Goal: Register for event/course

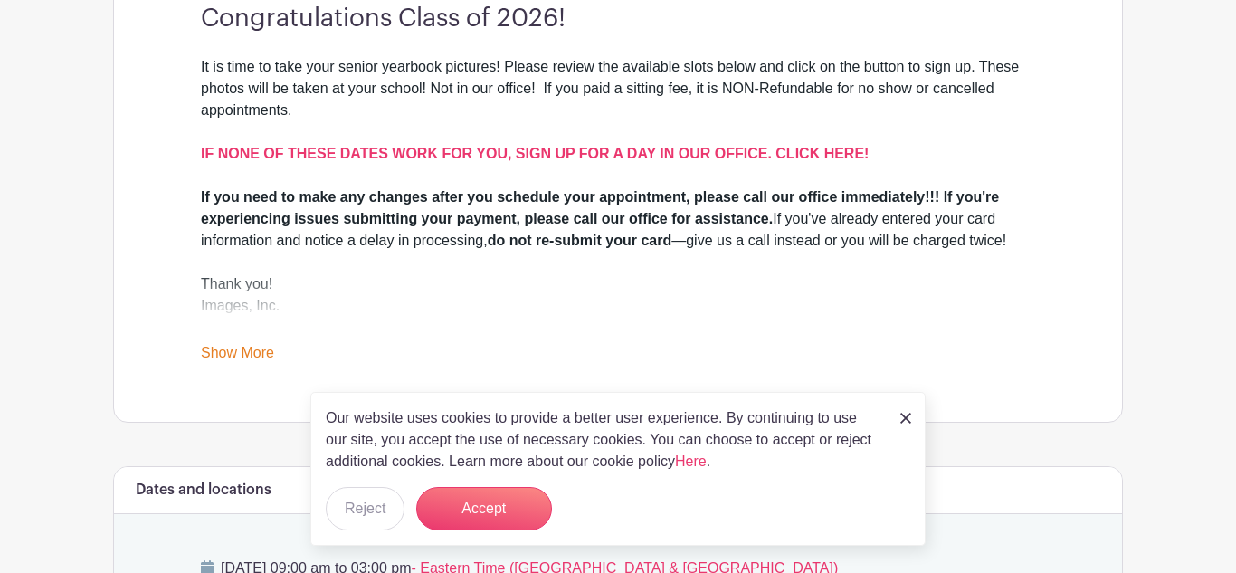
scroll to position [734, 0]
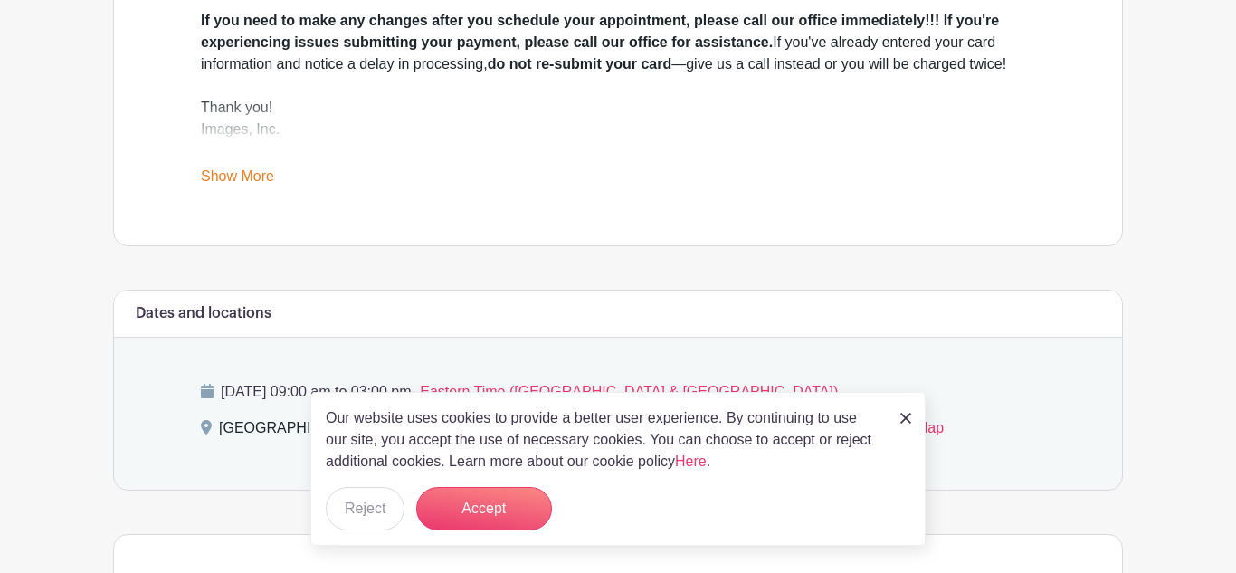
click at [909, 421] on img at bounding box center [905, 418] width 11 height 11
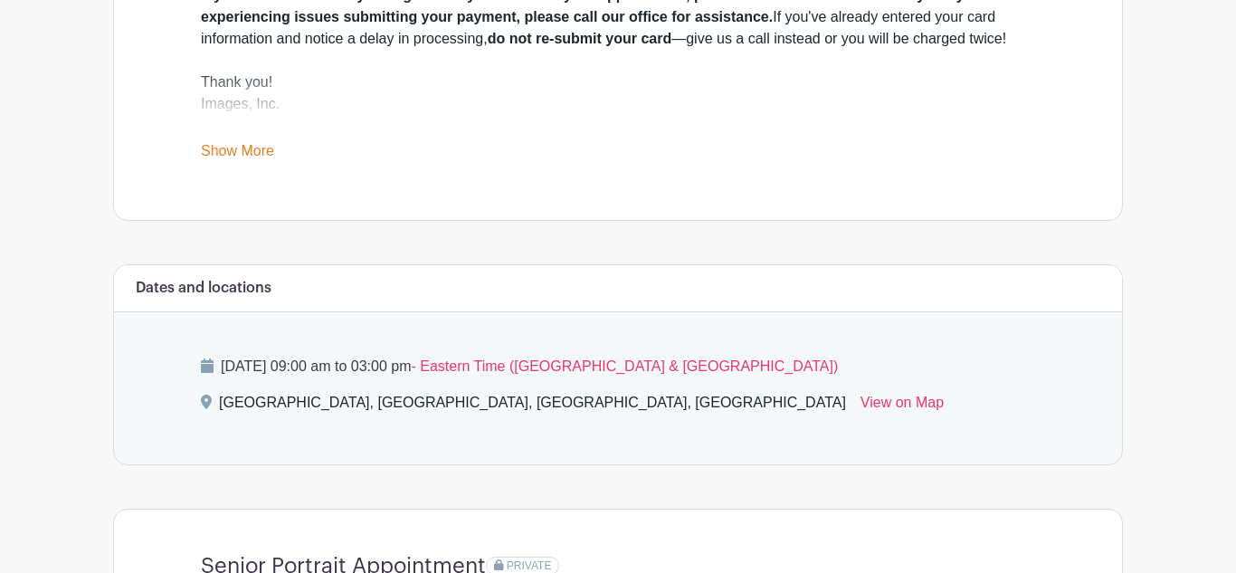
scroll to position [776, 0]
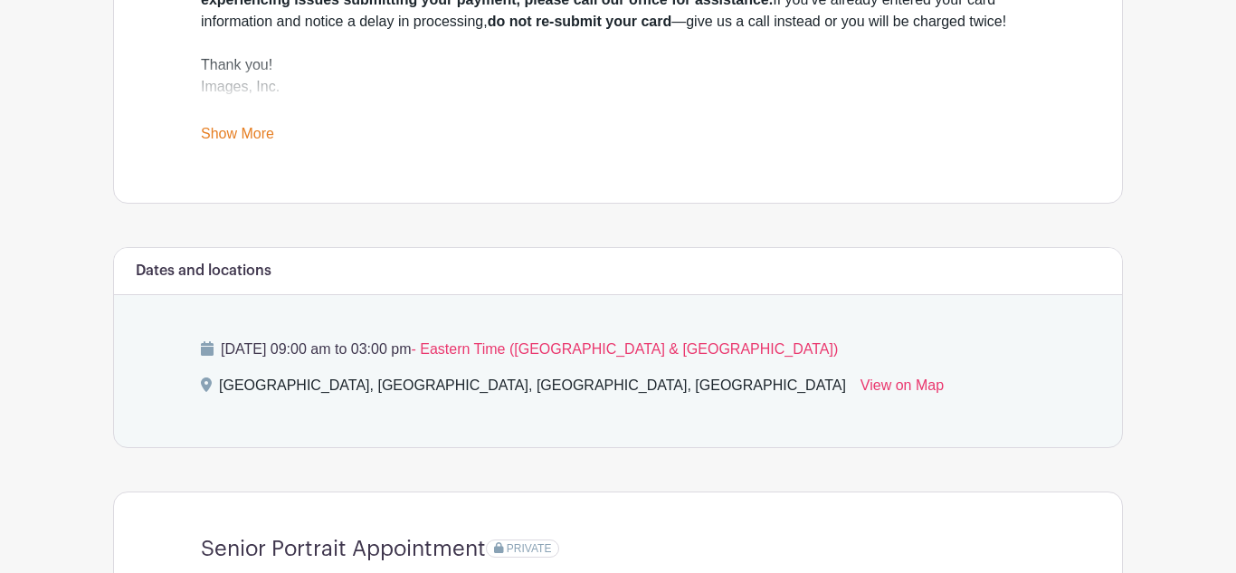
click at [256, 136] on link "Show More" at bounding box center [237, 137] width 73 height 23
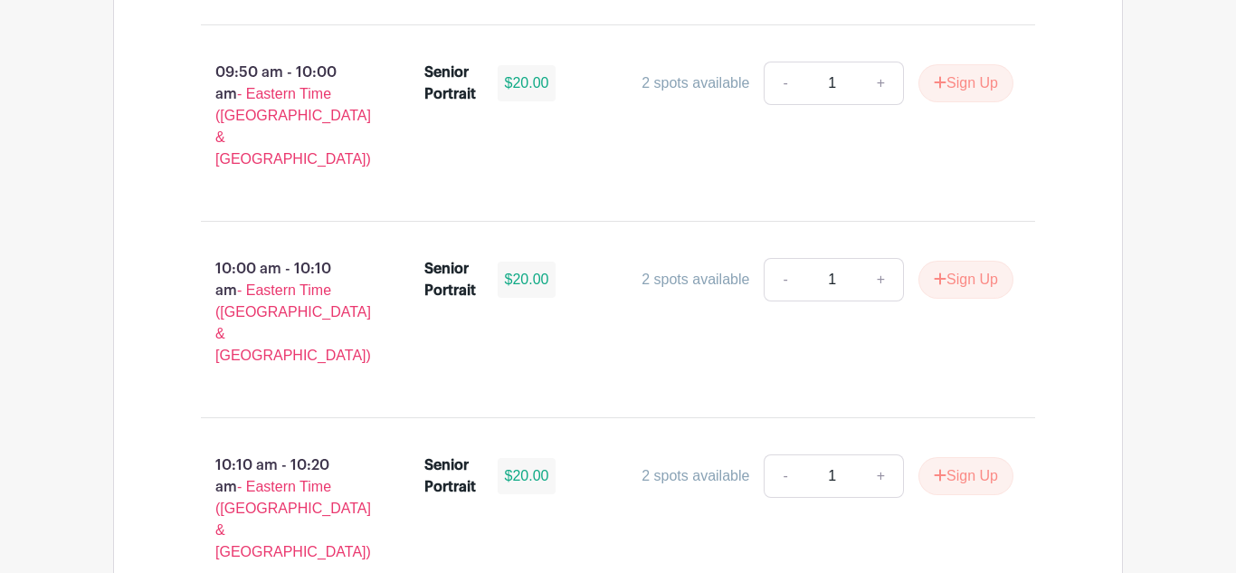
scroll to position [2304, 0]
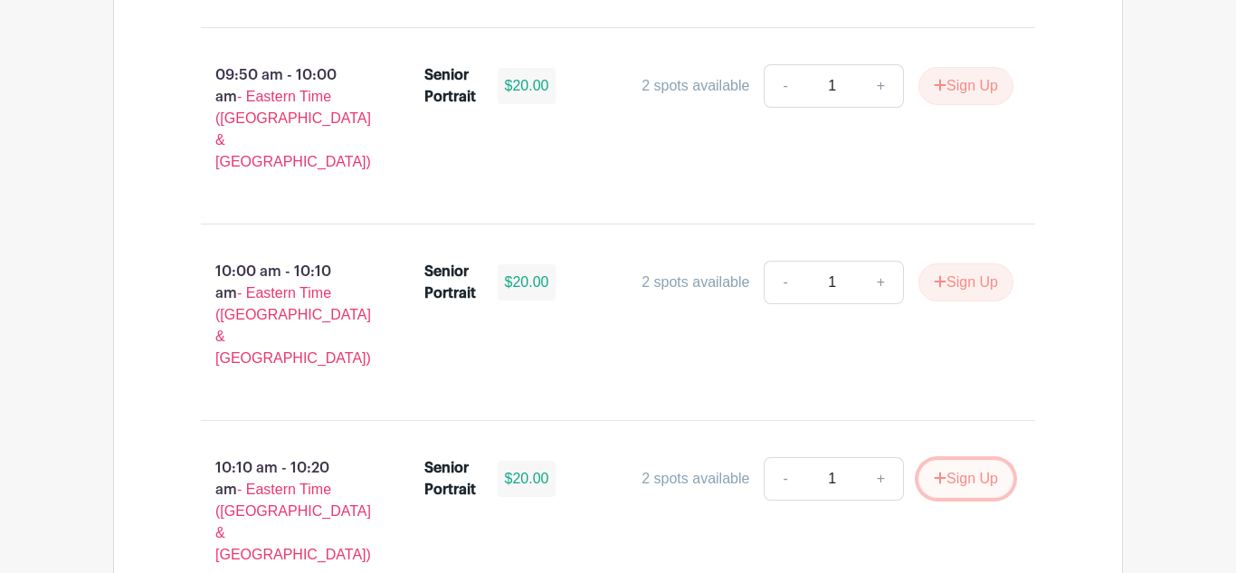
click at [955, 460] on button "Sign Up" at bounding box center [965, 479] width 95 height 38
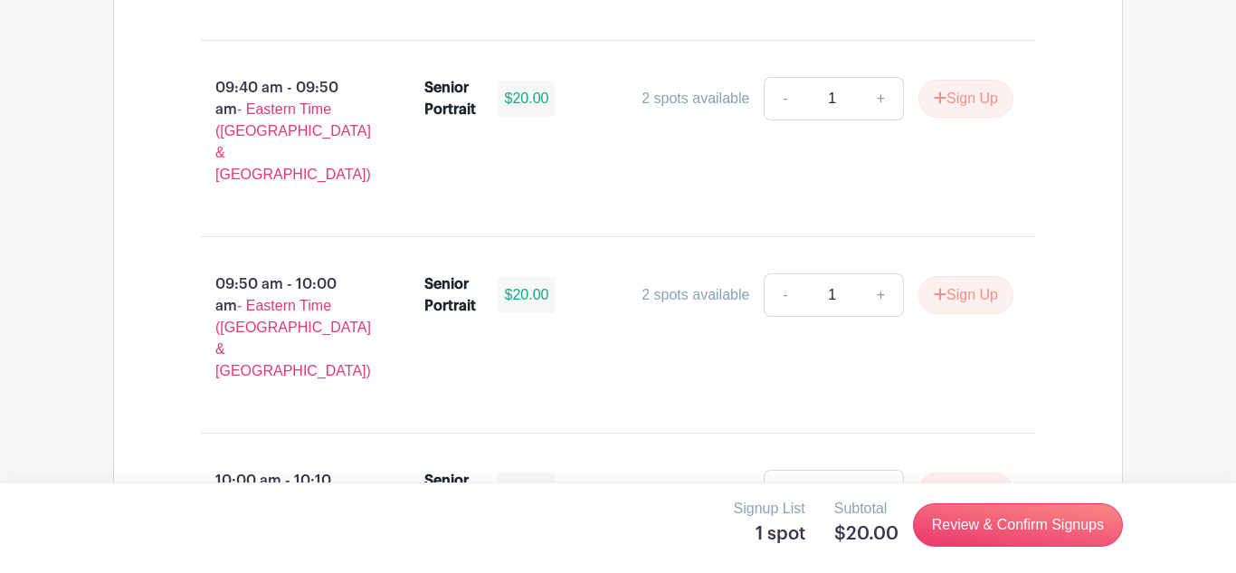
scroll to position [2182, 0]
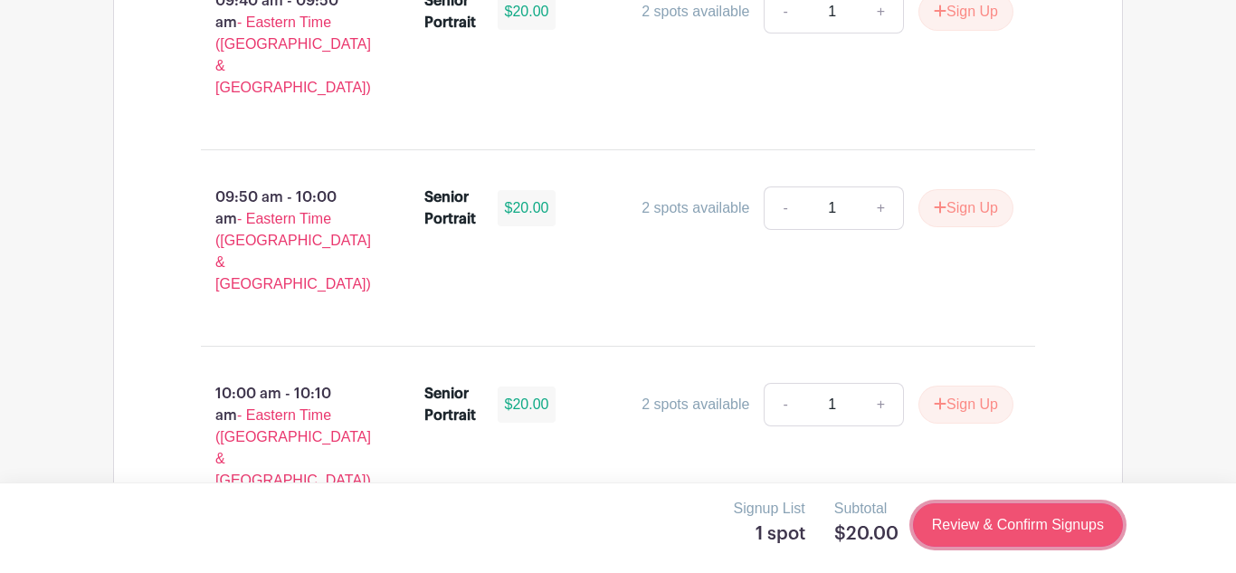
click at [1015, 527] on link "Review & Confirm Signups" at bounding box center [1018, 524] width 210 height 43
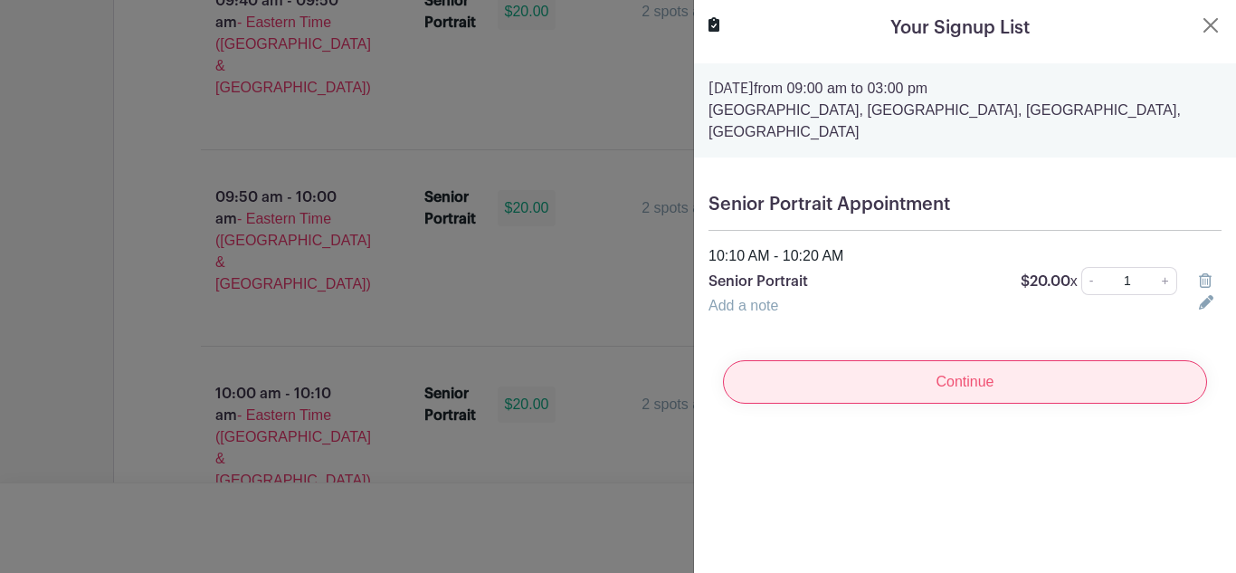
click at [932, 379] on input "Continue" at bounding box center [965, 381] width 484 height 43
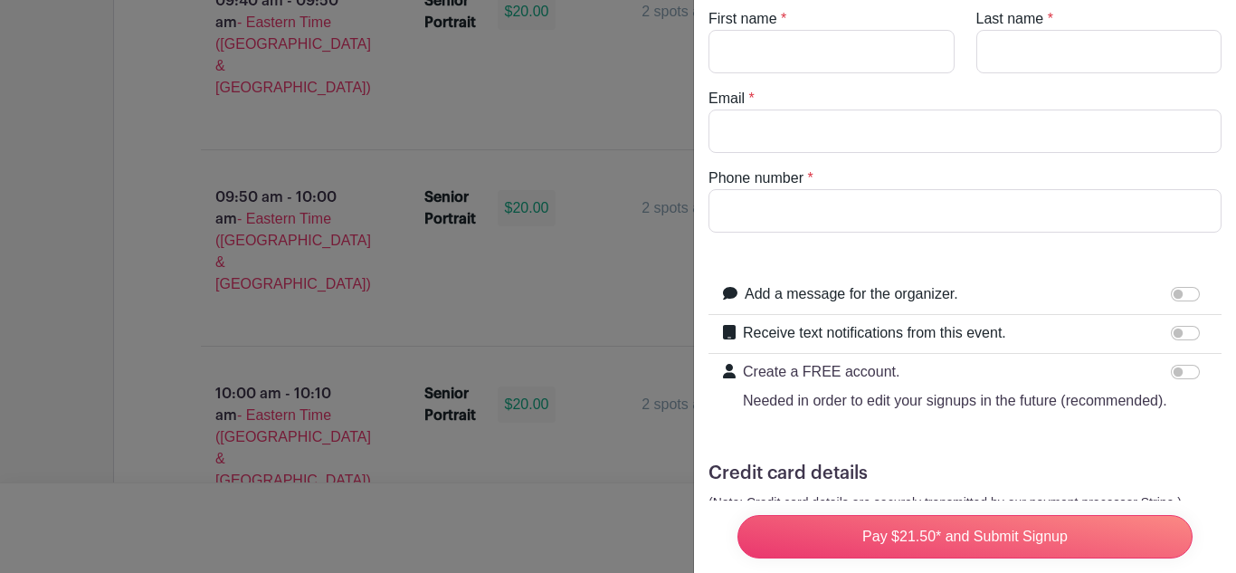
scroll to position [0, 0]
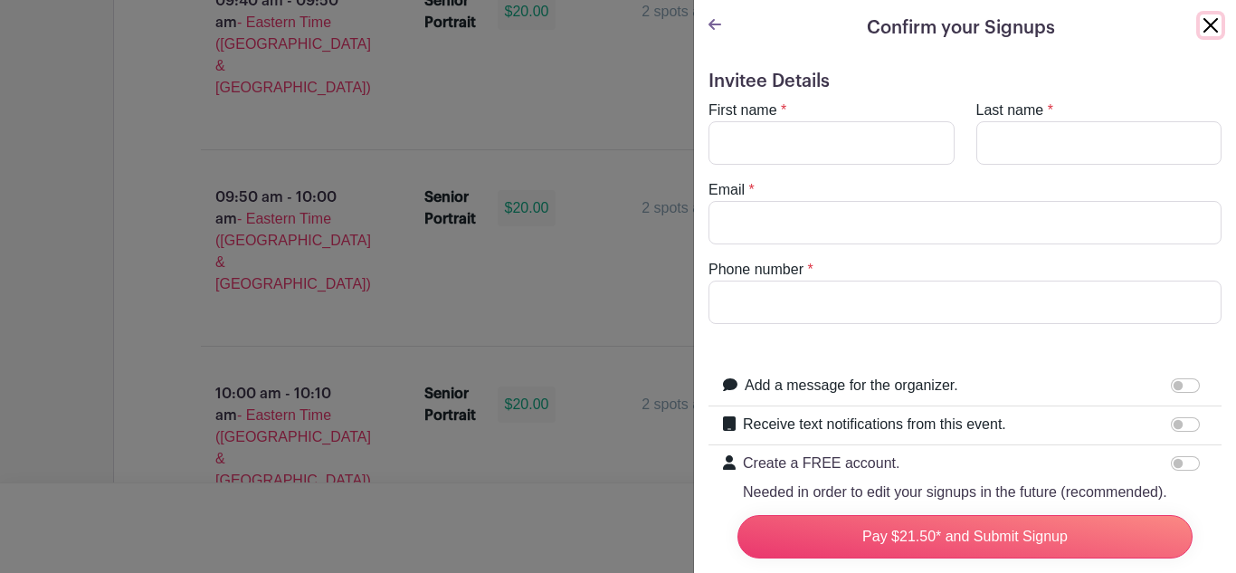
click at [1212, 23] on button "Close" at bounding box center [1211, 25] width 22 height 22
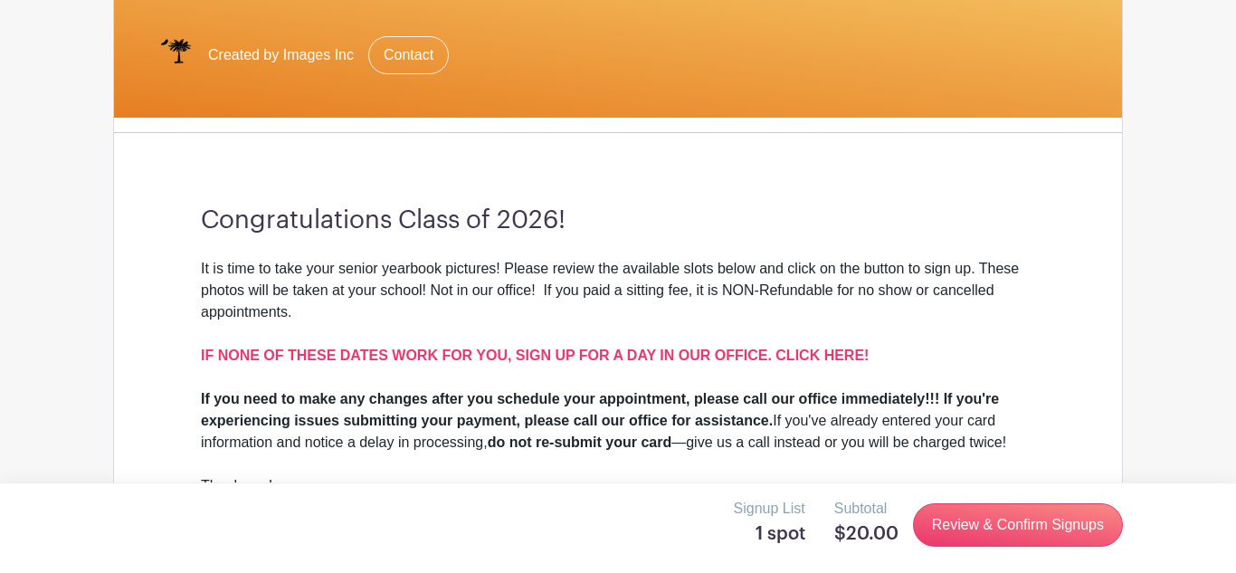
scroll to position [376, 0]
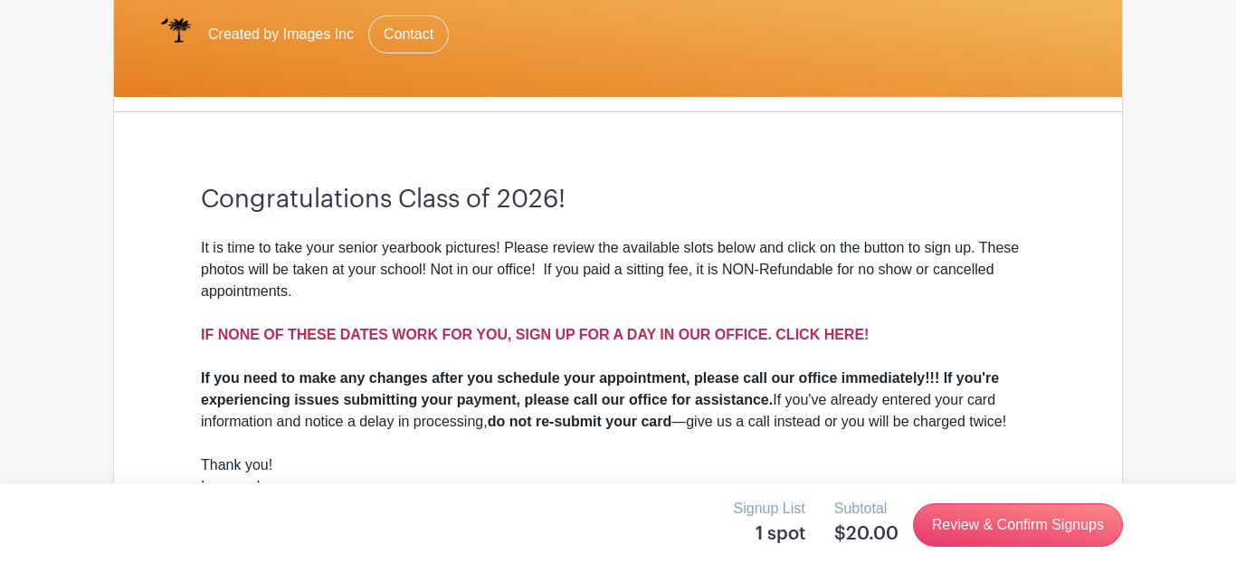
click at [584, 328] on strong "IF NONE OF THESE DATES WORK FOR YOU, SIGN UP FOR A DAY IN OUR OFFICE. CLICK HER…" at bounding box center [535, 334] width 668 height 15
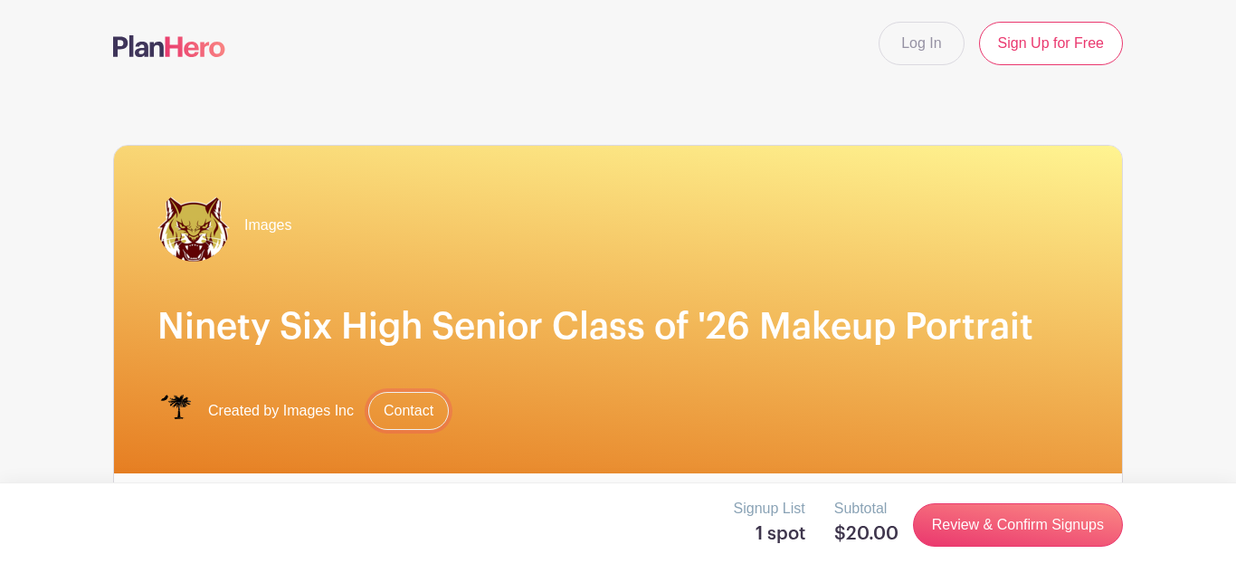
click at [411, 413] on link "Contact" at bounding box center [408, 411] width 81 height 38
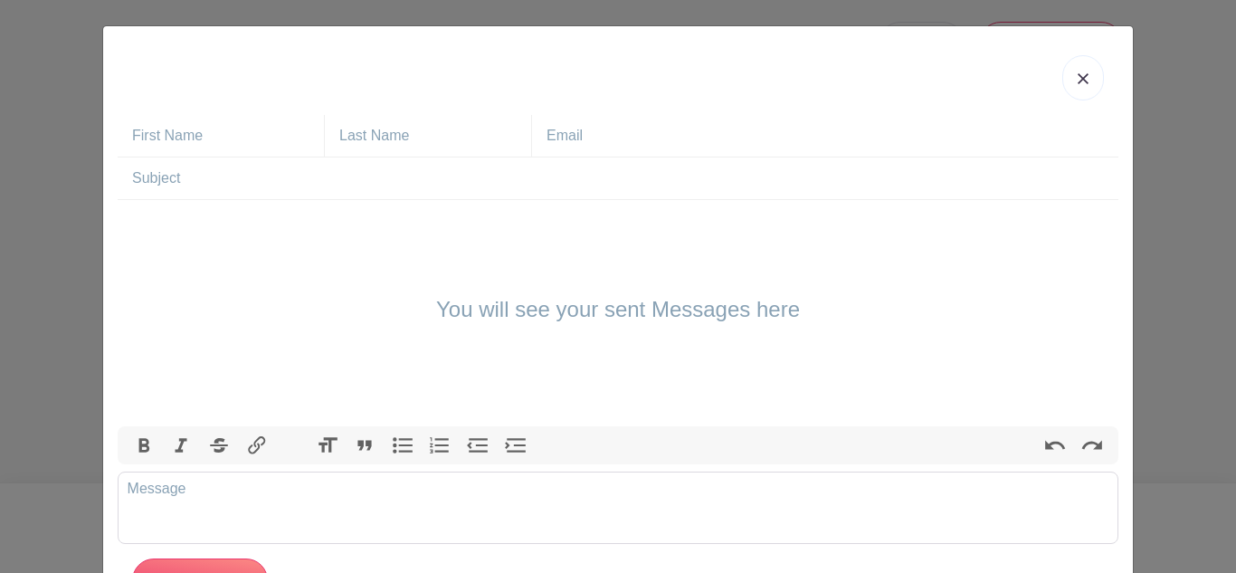
click at [1082, 84] on img at bounding box center [1082, 78] width 11 height 11
